Goal: Task Accomplishment & Management: Manage account settings

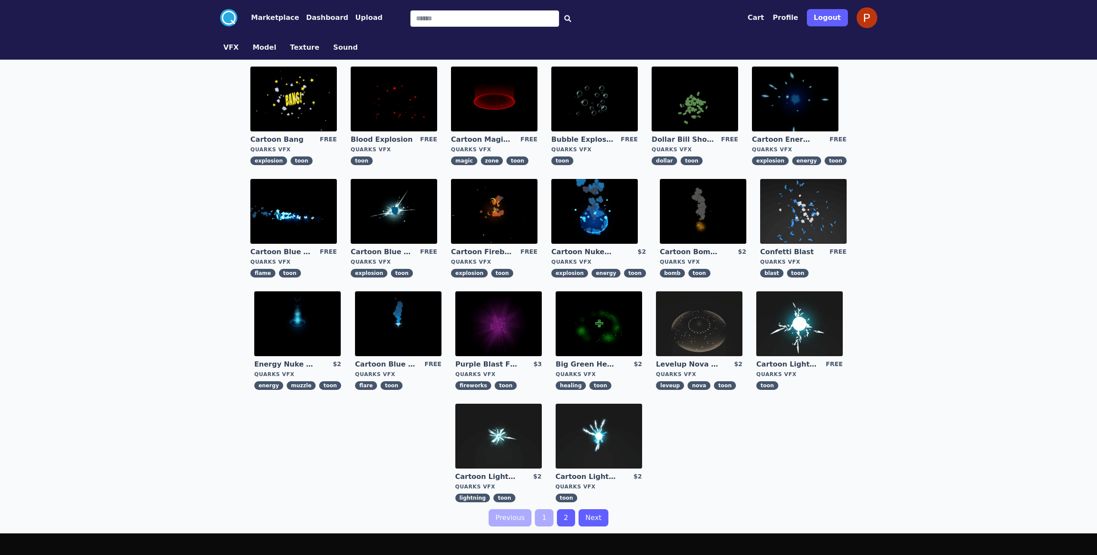
click at [284, 310] on img at bounding box center [297, 323] width 86 height 65
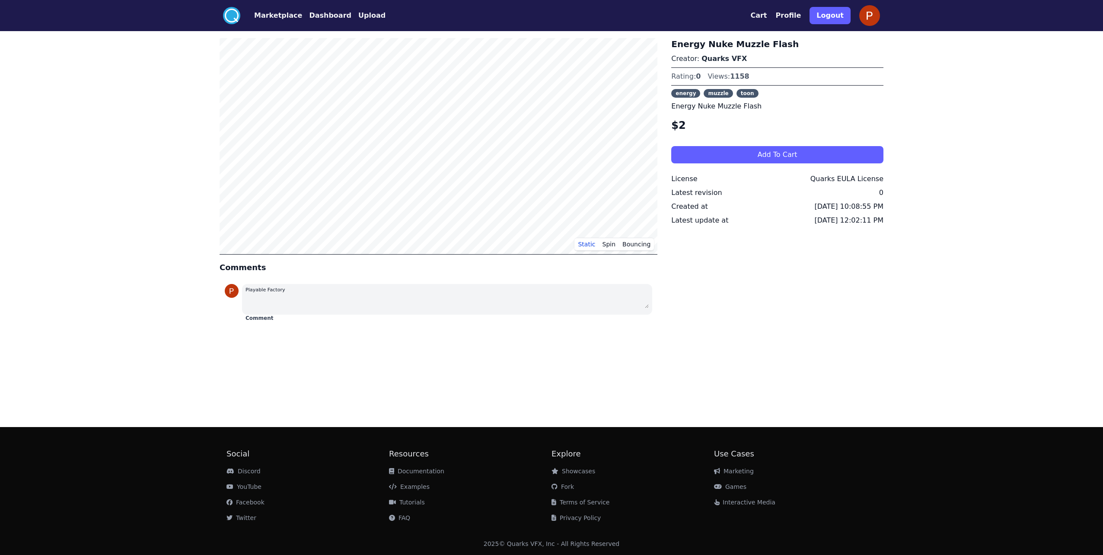
click at [361, 12] on button "Upload" at bounding box center [371, 15] width 27 height 10
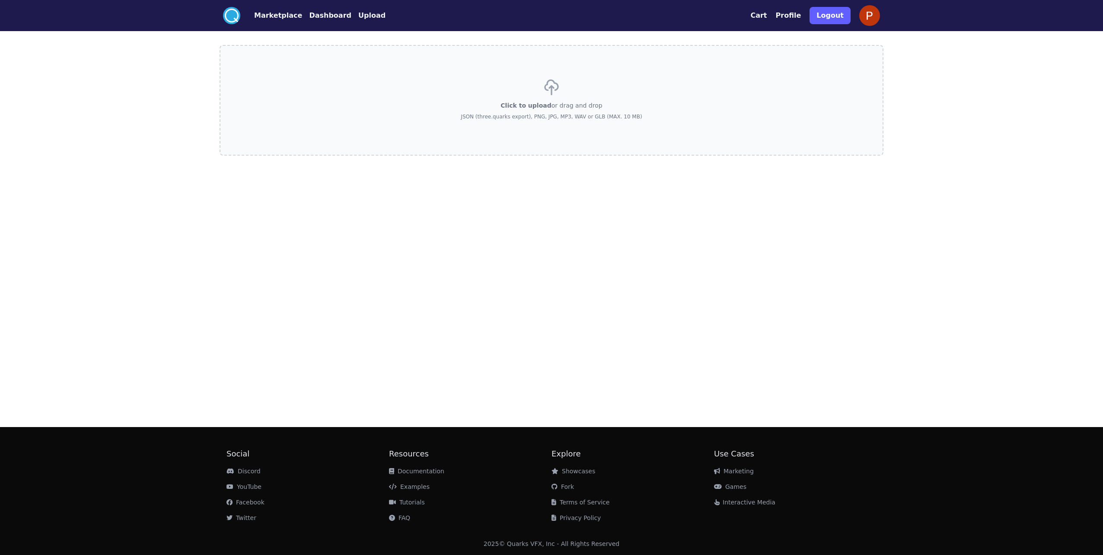
click at [313, 15] on button "Dashboard" at bounding box center [330, 15] width 42 height 10
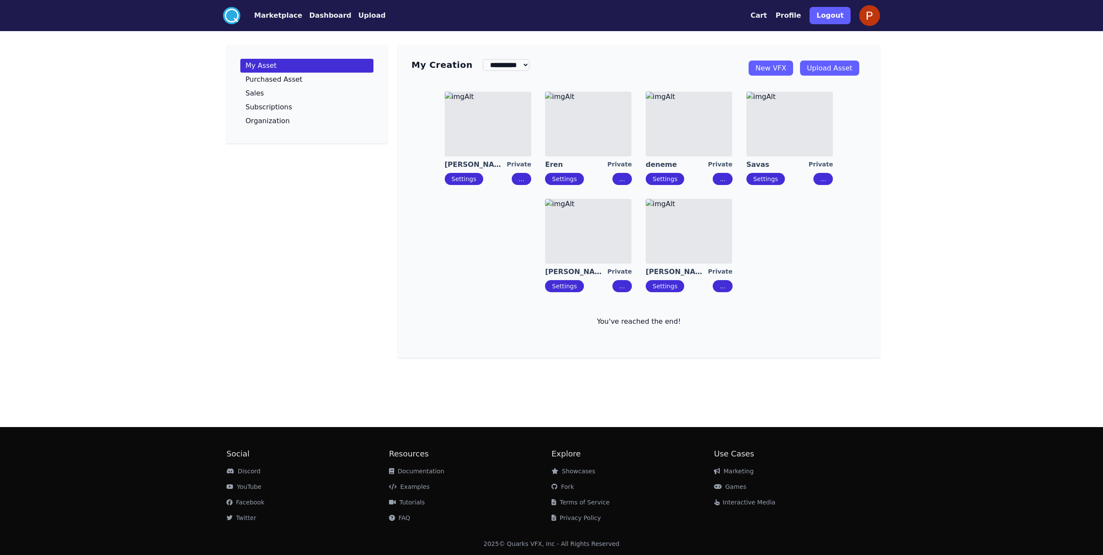
click at [650, 323] on p "You've reached the end!" at bounding box center [638, 321] width 455 height 10
click at [686, 236] on img at bounding box center [689, 231] width 86 height 65
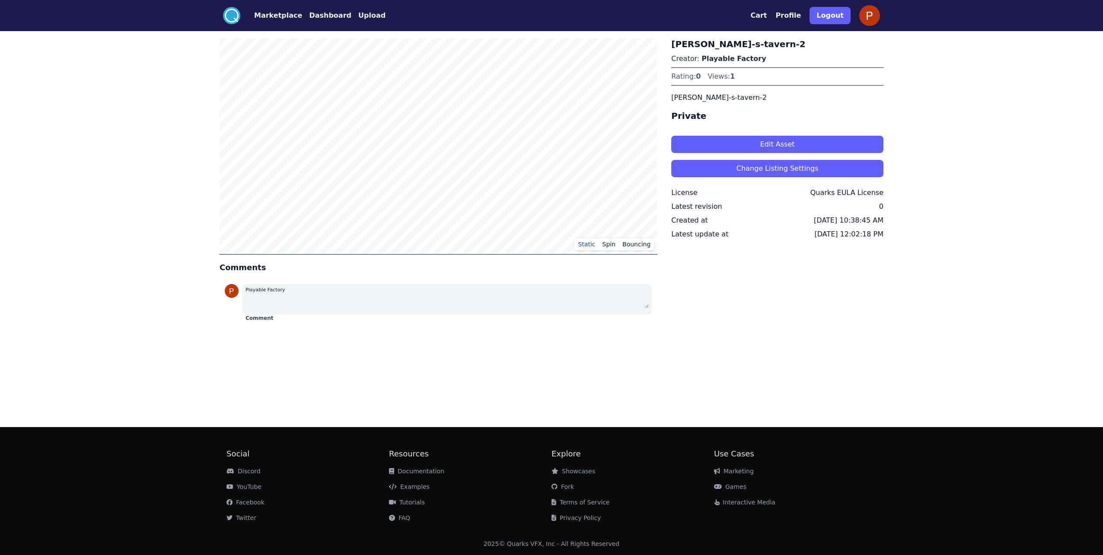
click at [731, 242] on div "berk-s-tavern-2 Creator: Playable Factory Rating: 0 Views: 1 berk-s-tavern-2 Pr…" at bounding box center [777, 181] width 212 height 287
click at [604, 248] on button "Spin" at bounding box center [609, 244] width 20 height 13
click at [597, 242] on button "Static" at bounding box center [586, 244] width 24 height 13
click at [648, 249] on button "Bouncing" at bounding box center [636, 244] width 35 height 13
click at [596, 245] on button "Static" at bounding box center [586, 244] width 24 height 13
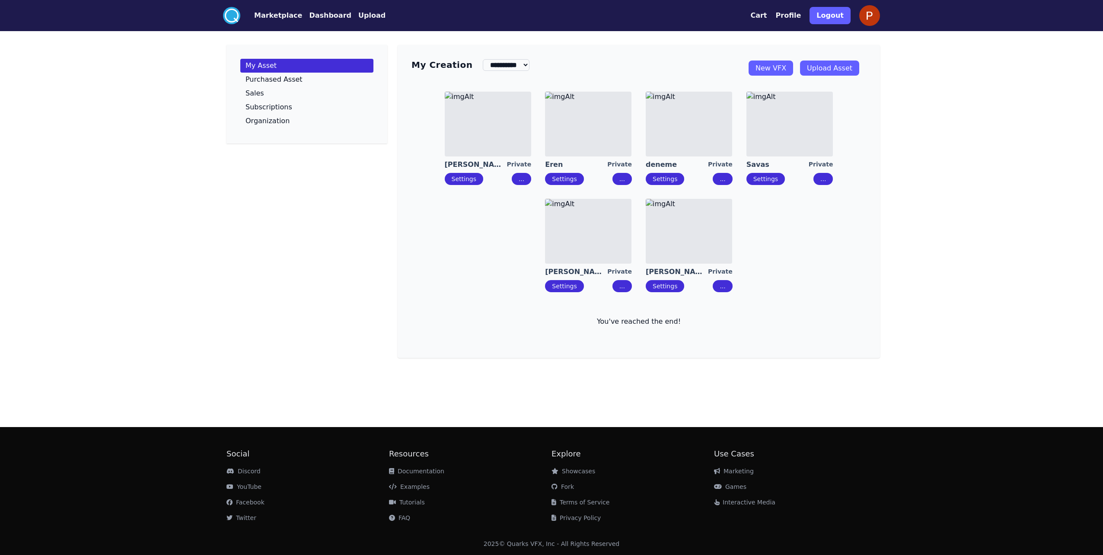
click at [500, 152] on img at bounding box center [488, 124] width 86 height 65
click at [764, 143] on img at bounding box center [789, 124] width 86 height 65
click at [603, 246] on img at bounding box center [588, 231] width 86 height 65
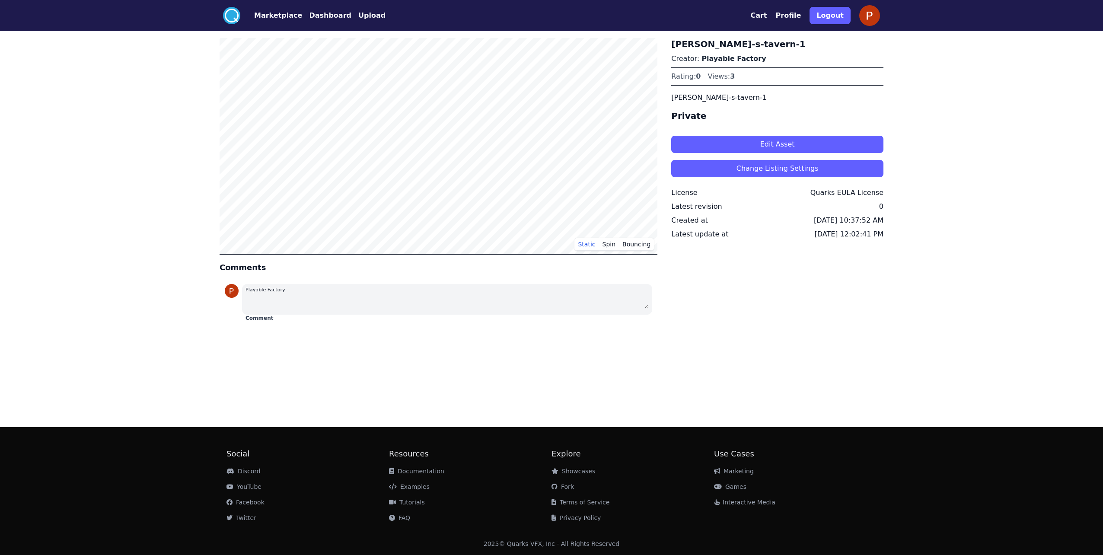
click at [826, 143] on button "Edit Asset" at bounding box center [777, 144] width 212 height 17
